Goal: Entertainment & Leisure: Consume media (video, audio)

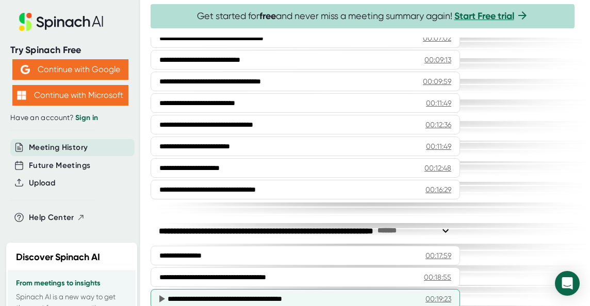
scroll to position [980, 0]
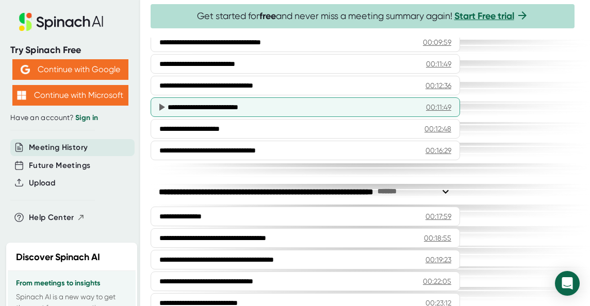
click at [445, 112] on div "00:11:49" at bounding box center [438, 107] width 25 height 10
click at [208, 112] on div "**********" at bounding box center [293, 107] width 250 height 10
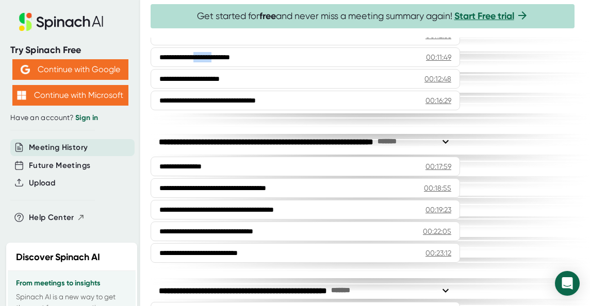
scroll to position [1032, 0]
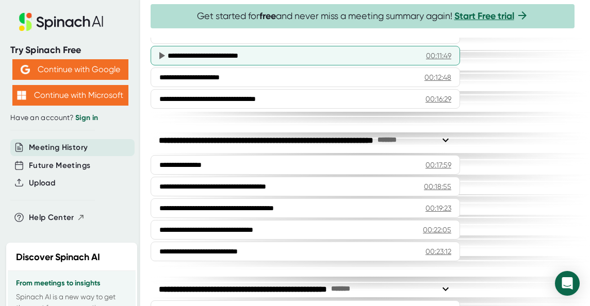
click at [438, 61] on div "00:11:49" at bounding box center [438, 56] width 25 height 10
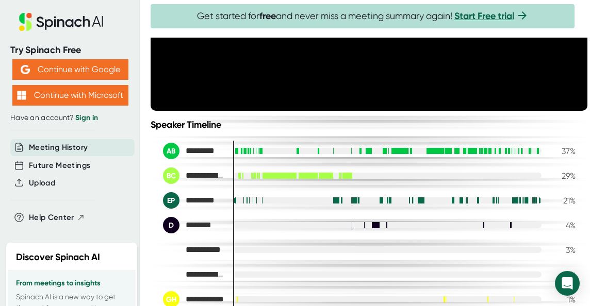
scroll to position [206, 0]
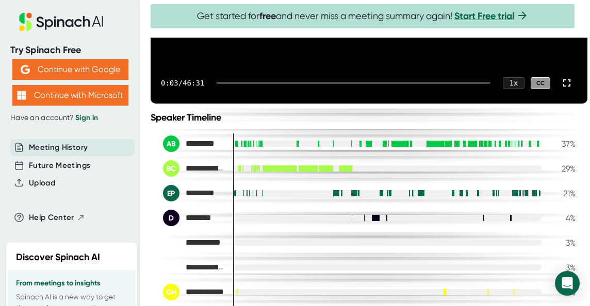
click at [367, 104] on div "0:03 / 46:31 1 x CC" at bounding box center [369, 82] width 437 height 41
drag, startPoint x: 219, startPoint y: 106, endPoint x: 248, endPoint y: 106, distance: 29.4
click at [248, 104] on div "0:06 / 46:31 1 x CC" at bounding box center [369, 82] width 437 height 41
click at [249, 84] on div at bounding box center [354, 83] width 274 height 2
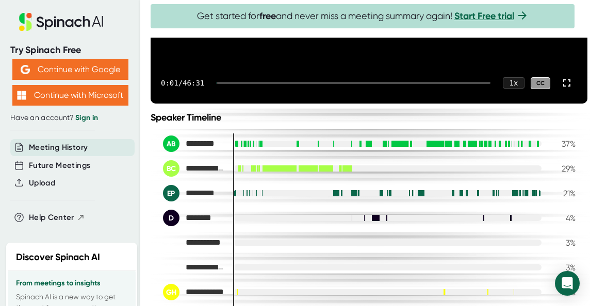
click at [347, 84] on div at bounding box center [354, 83] width 274 height 2
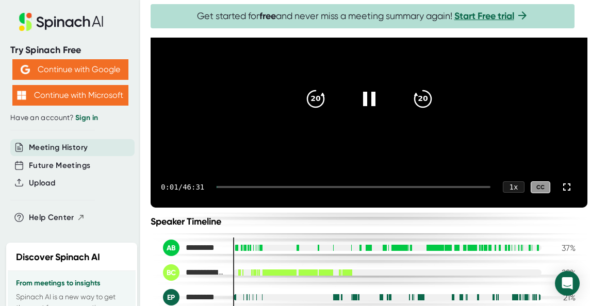
scroll to position [103, 0]
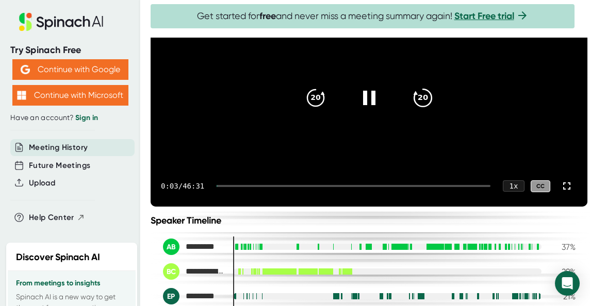
click at [421, 109] on icon "20" at bounding box center [423, 98] width 26 height 26
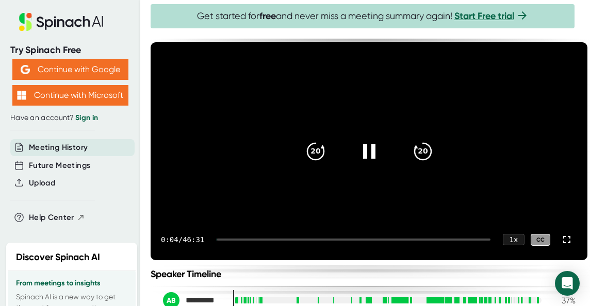
scroll to position [0, 0]
